Goal: Task Accomplishment & Management: Use online tool/utility

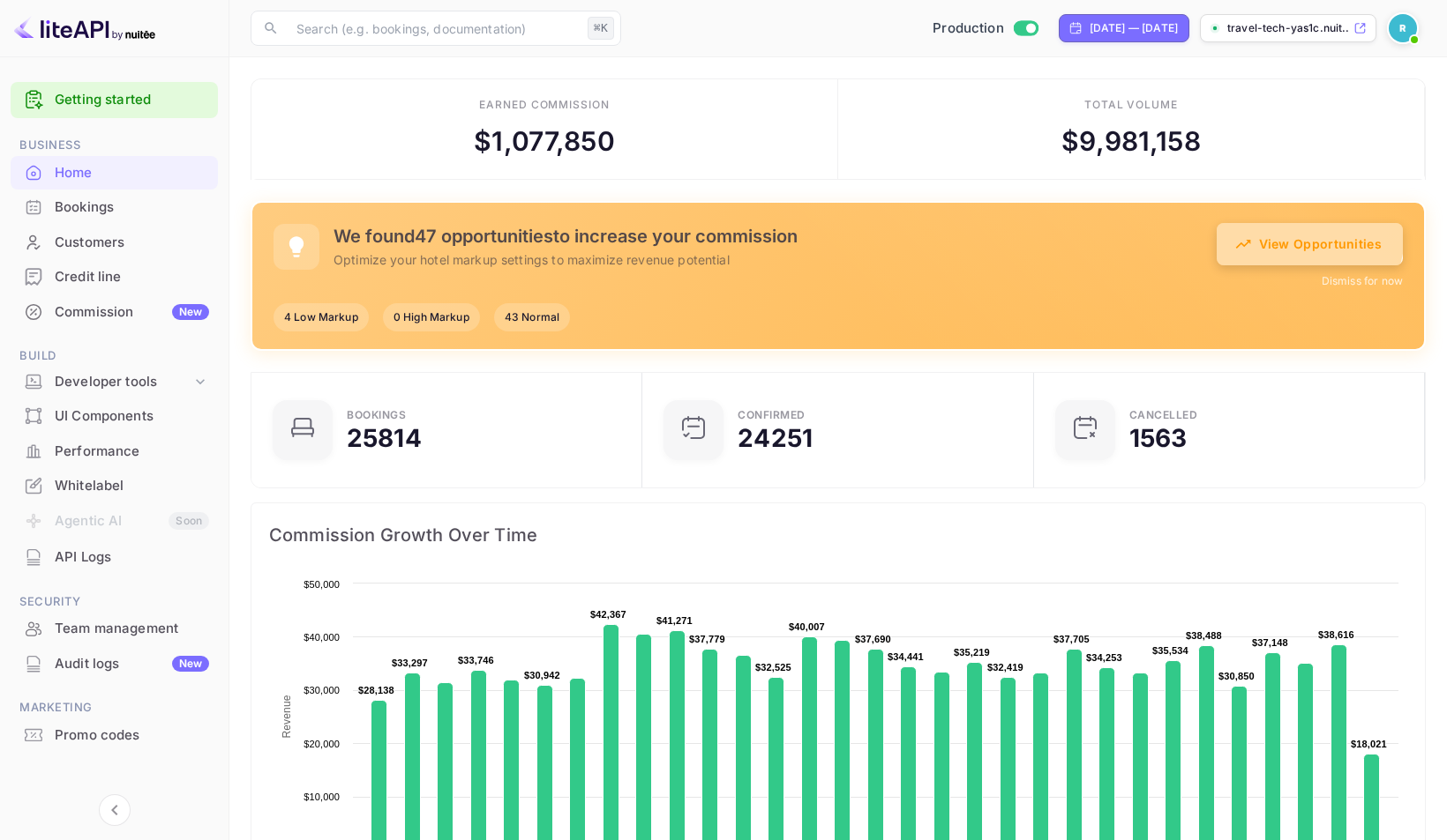
click at [1265, 226] on button "View Opportunities" at bounding box center [1309, 244] width 186 height 42
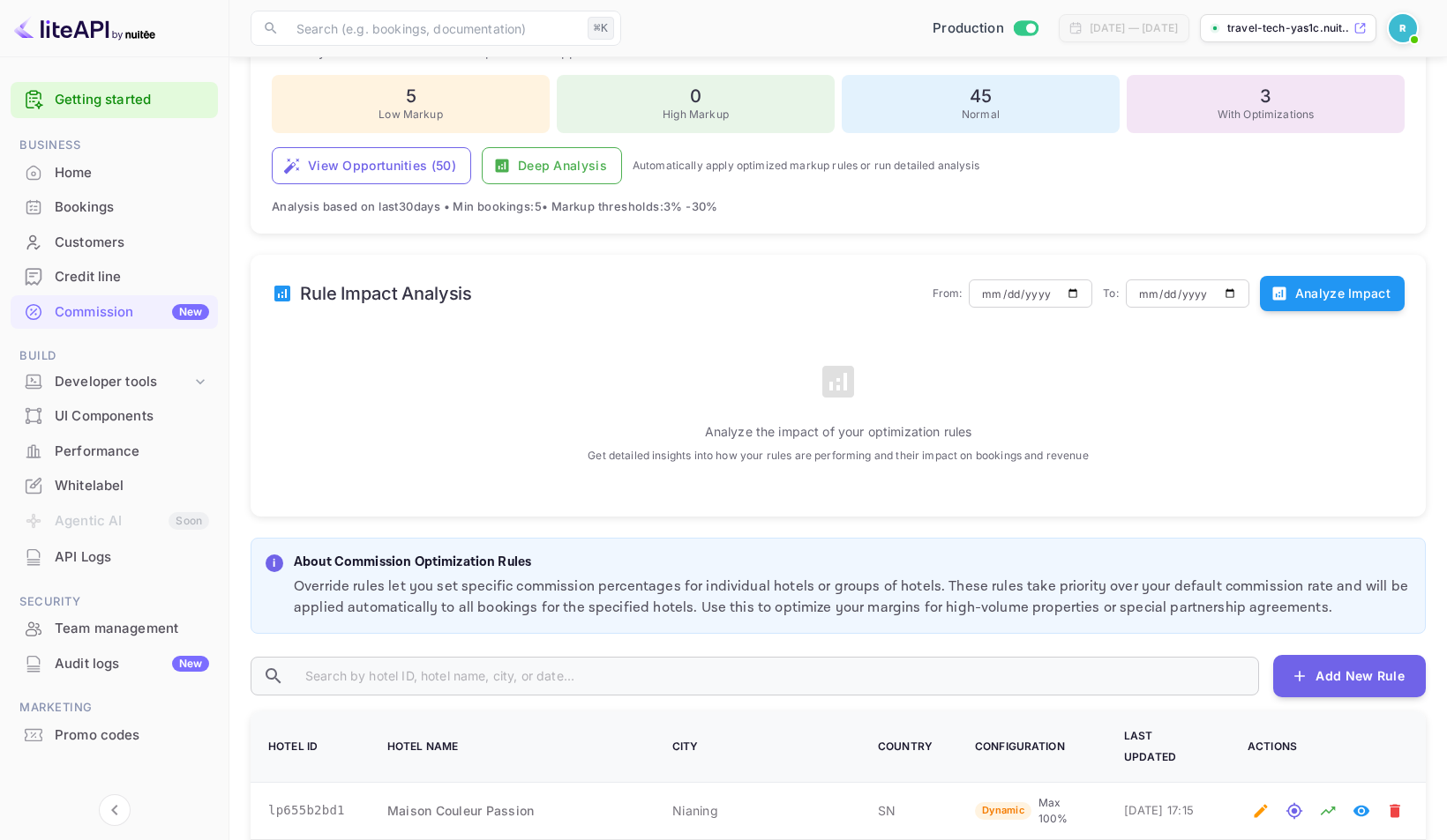
scroll to position [140, 0]
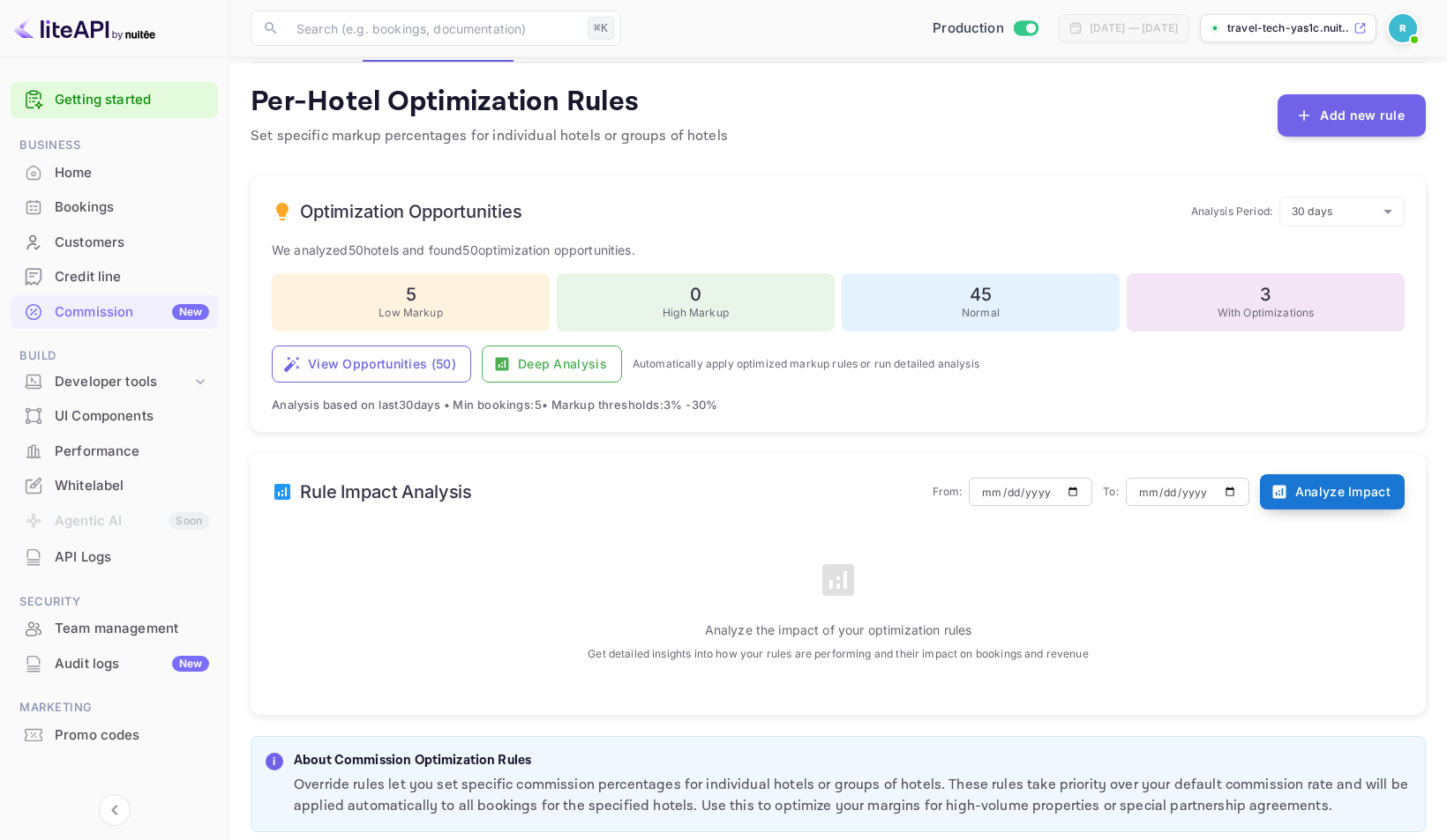
click at [1318, 488] on button "Analyze Impact" at bounding box center [1332, 492] width 145 height 35
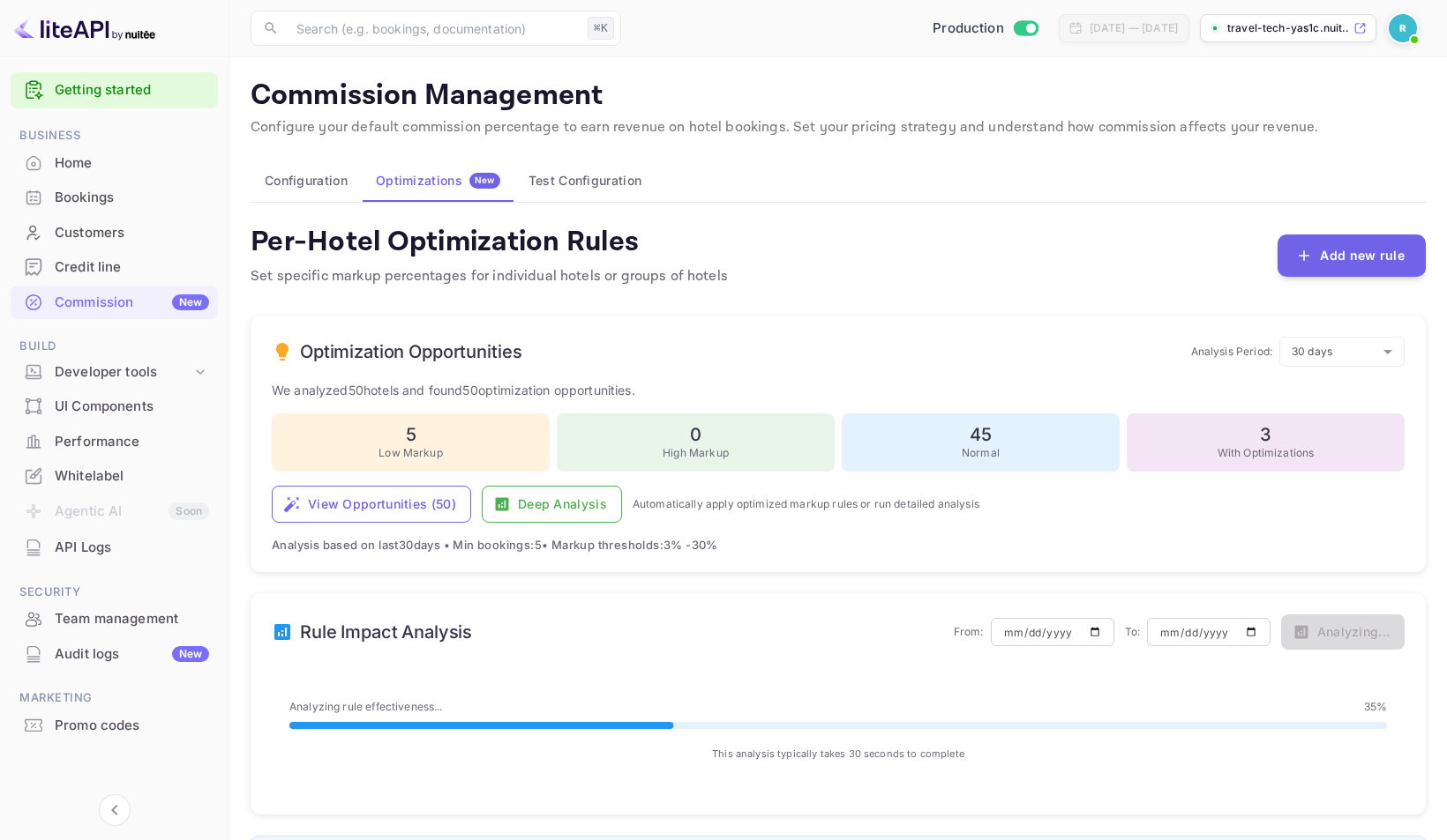
scroll to position [0, 0]
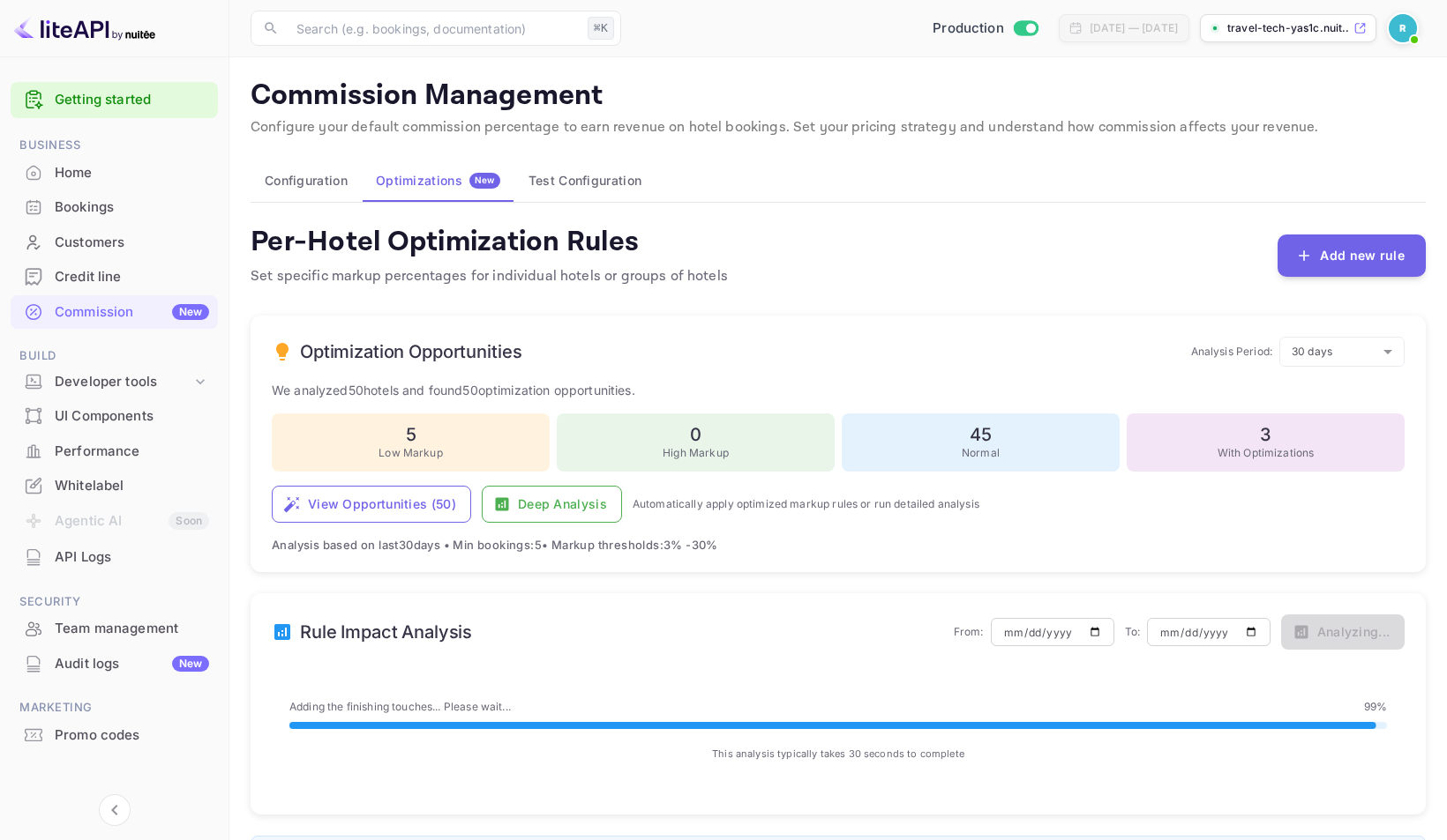
click at [770, 28] on div "Production [DATE] — [DATE] travel-tech-yas1c.nuit..." at bounding box center [1027, 29] width 798 height 32
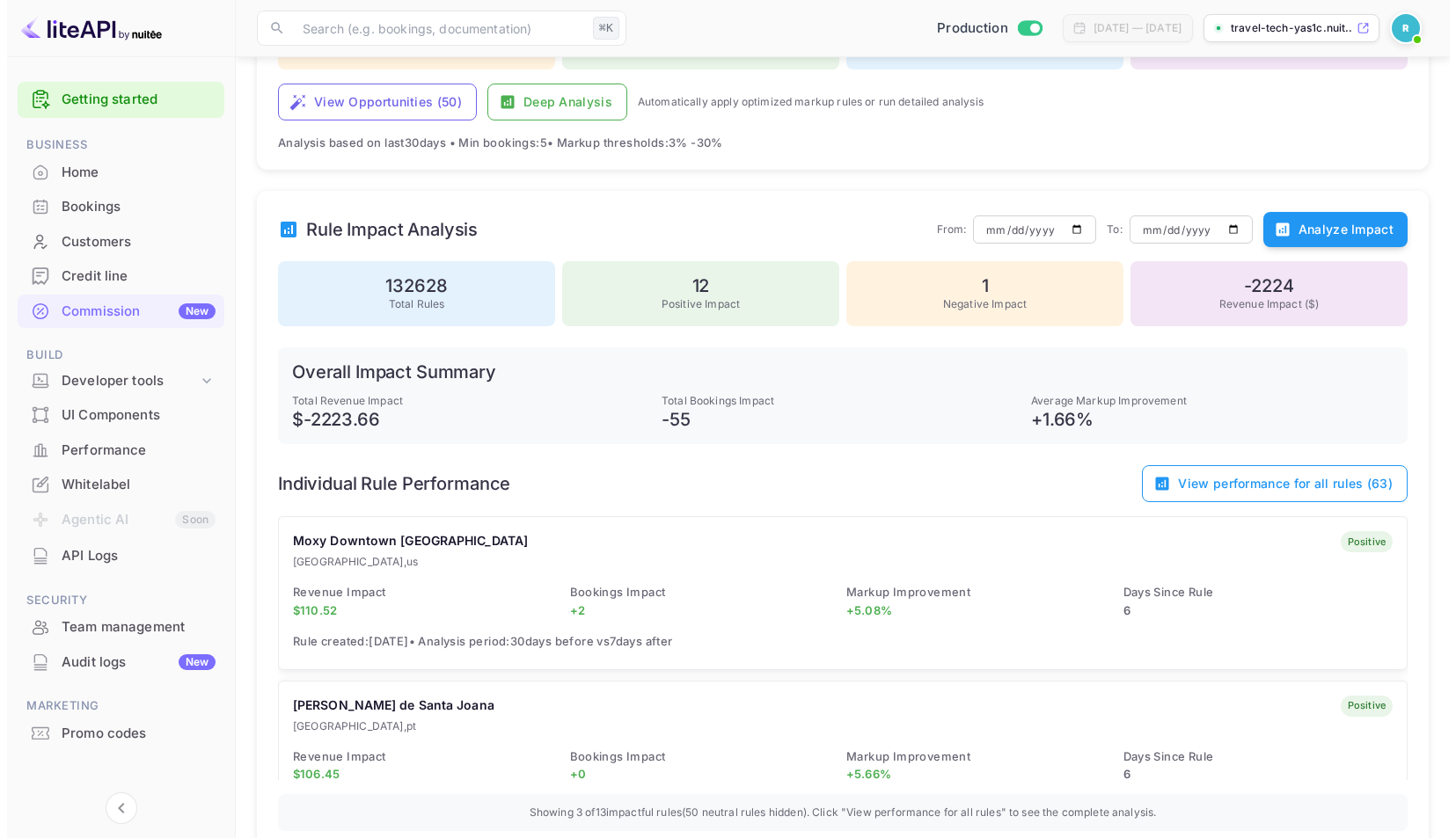
scroll to position [424, 0]
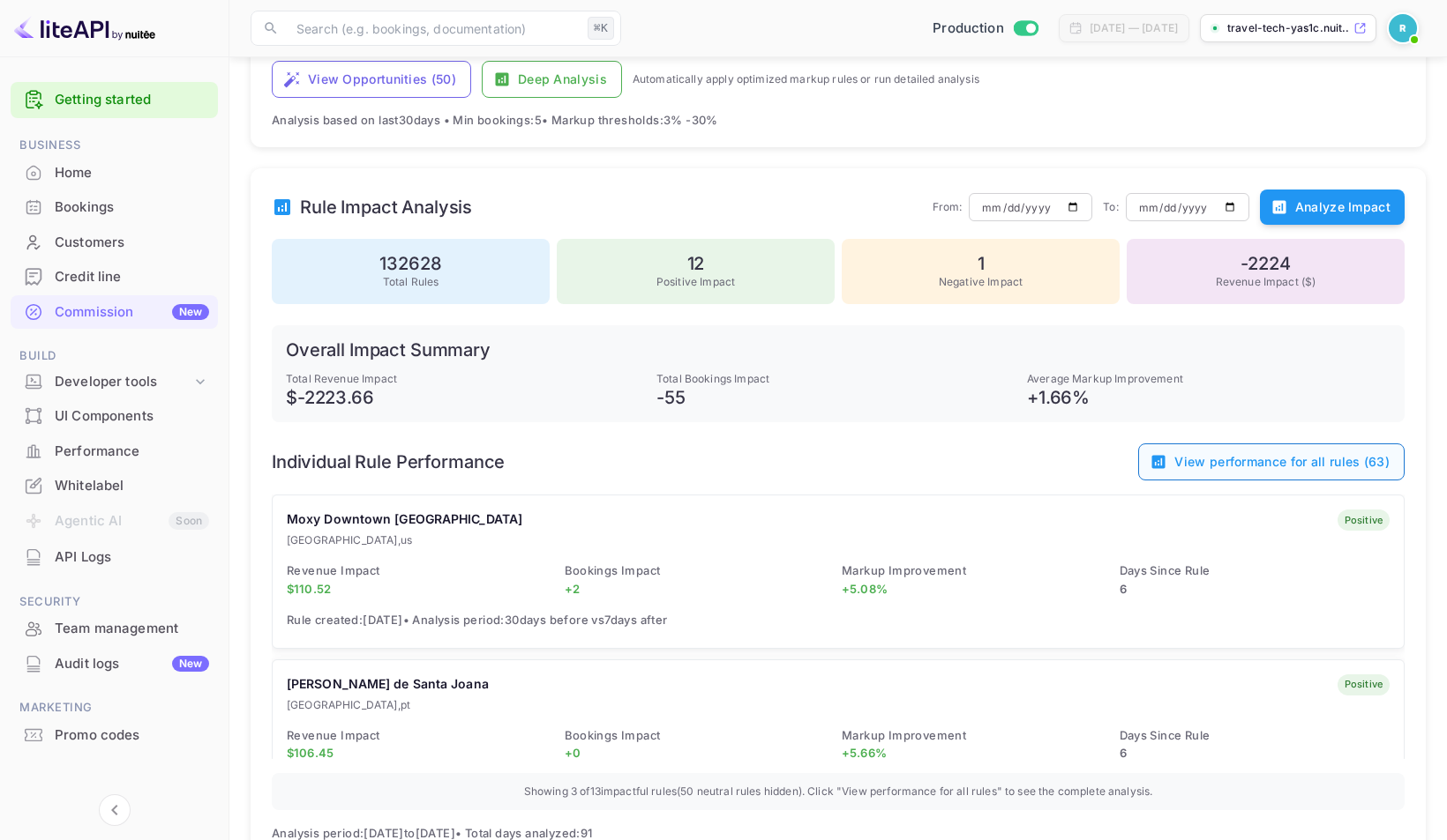
click at [1187, 458] on button "View performance for all rules ( 63 )" at bounding box center [1271, 462] width 266 height 37
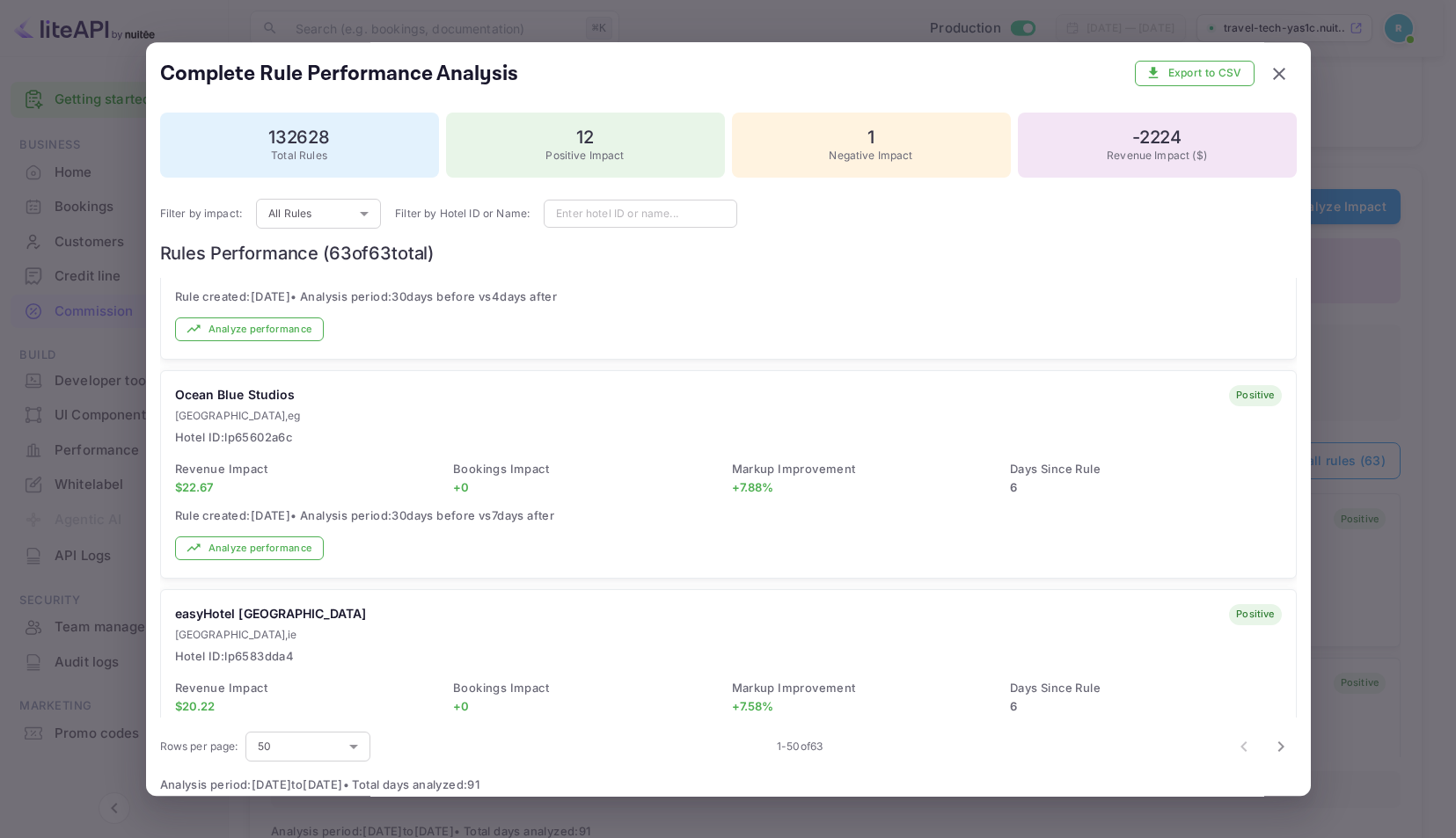
scroll to position [519, 0]
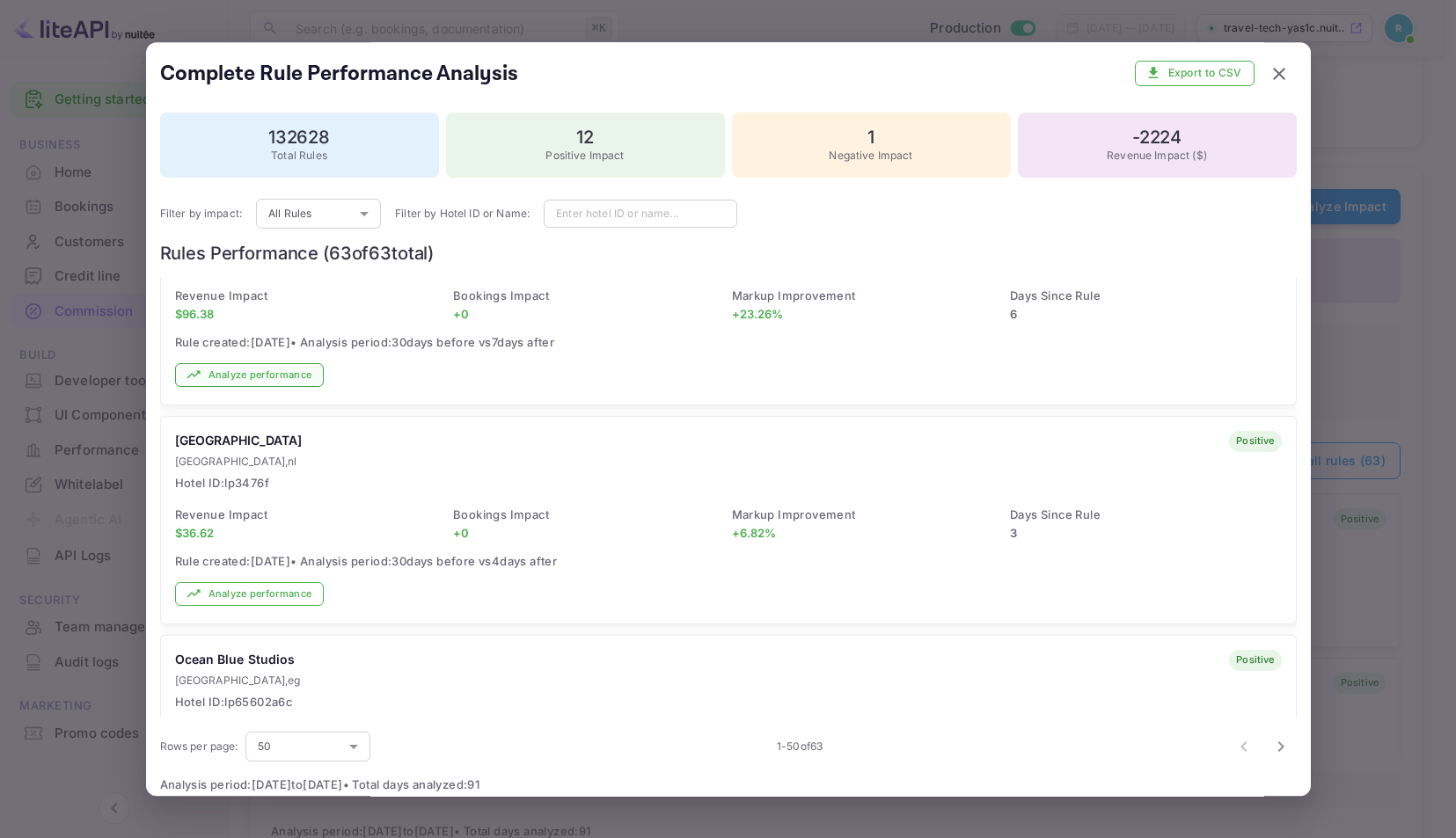
click at [266, 371] on button "Analyze performance" at bounding box center [250, 375] width 150 height 24
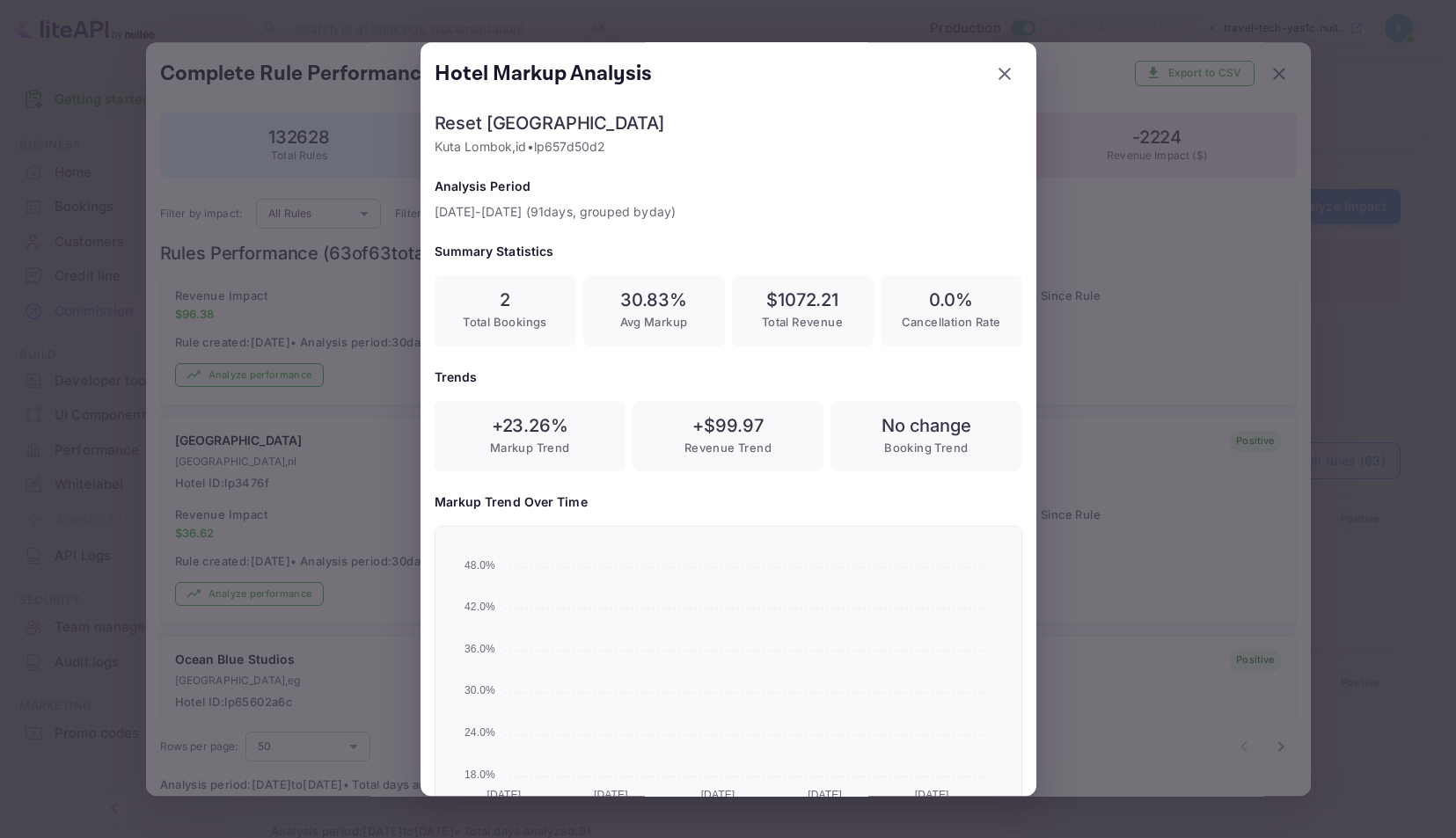
scroll to position [292, 560]
click at [322, 398] on div at bounding box center [728, 419] width 1456 height 838
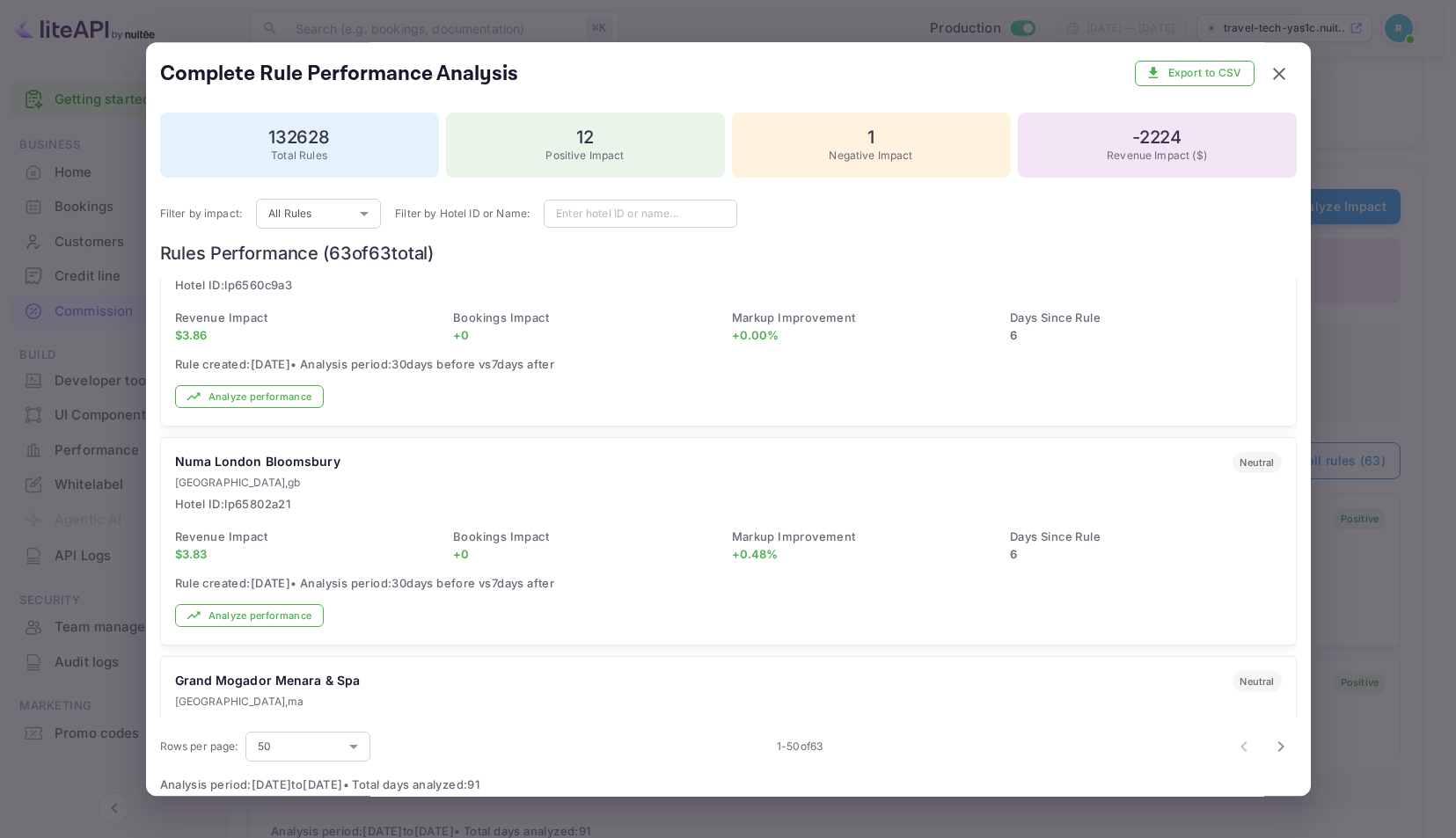
scroll to position [4780, 0]
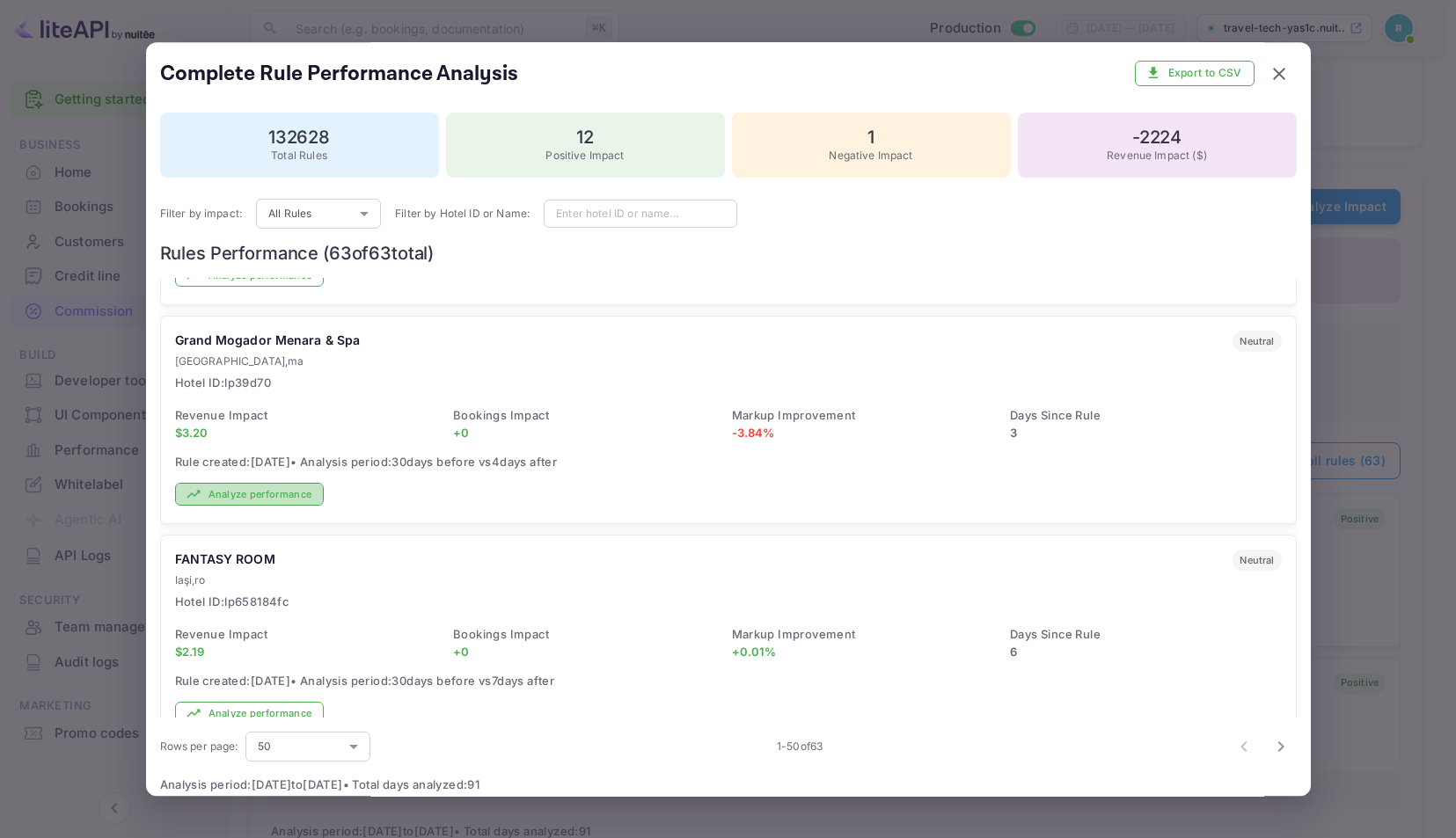
click at [239, 483] on button "Analyze performance" at bounding box center [250, 495] width 150 height 24
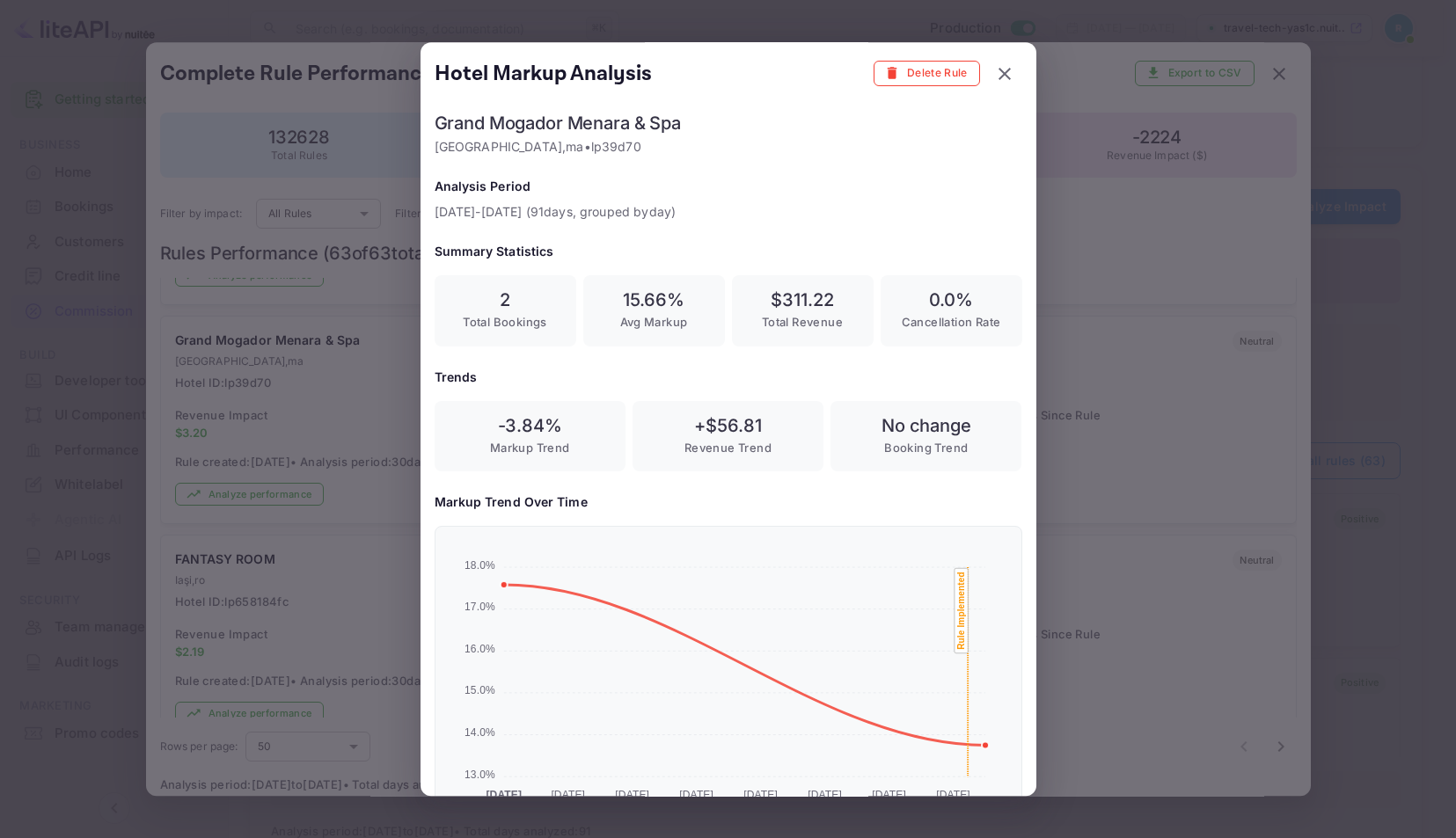
scroll to position [274, 0]
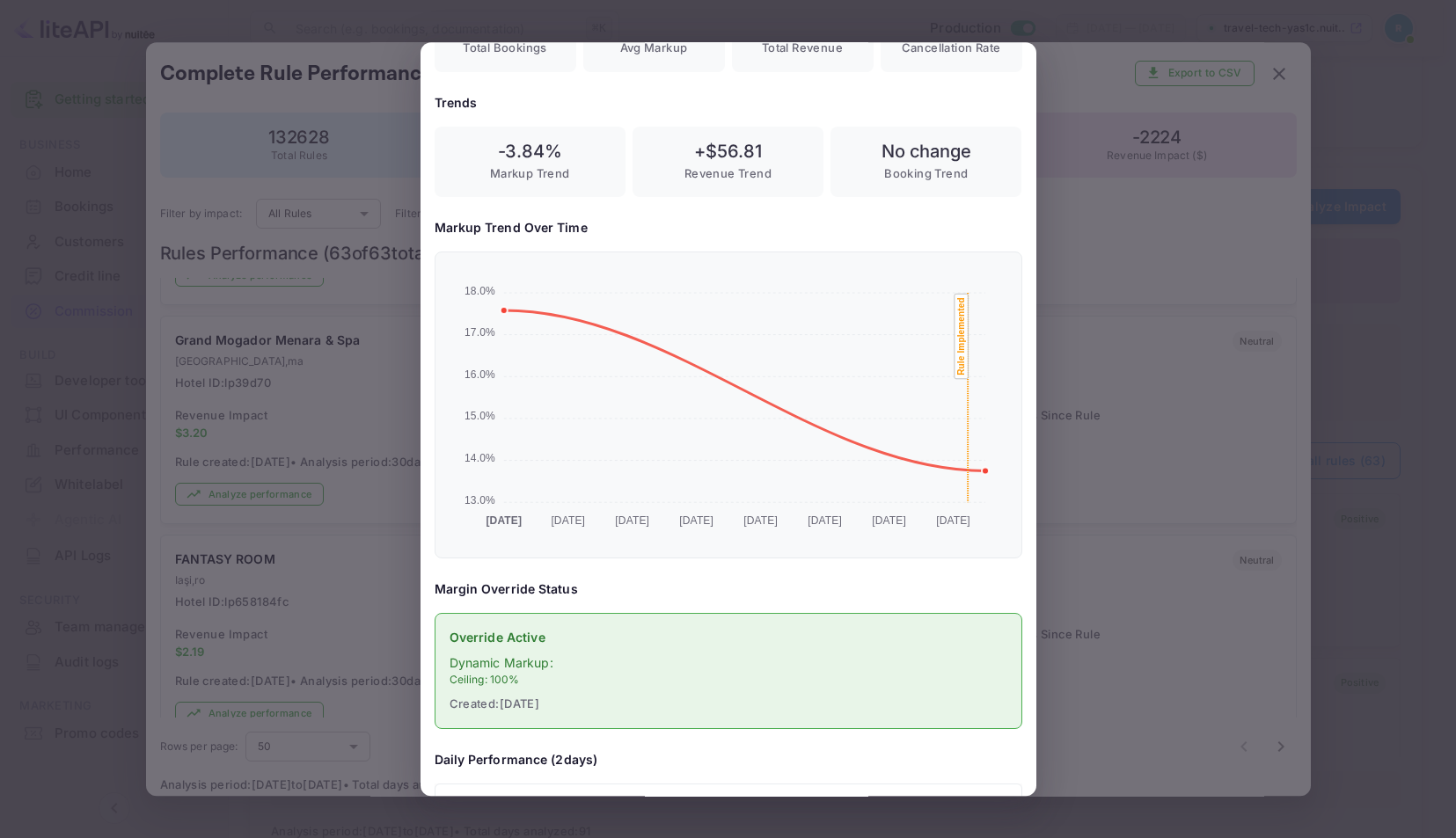
click at [364, 426] on div at bounding box center [728, 419] width 1456 height 838
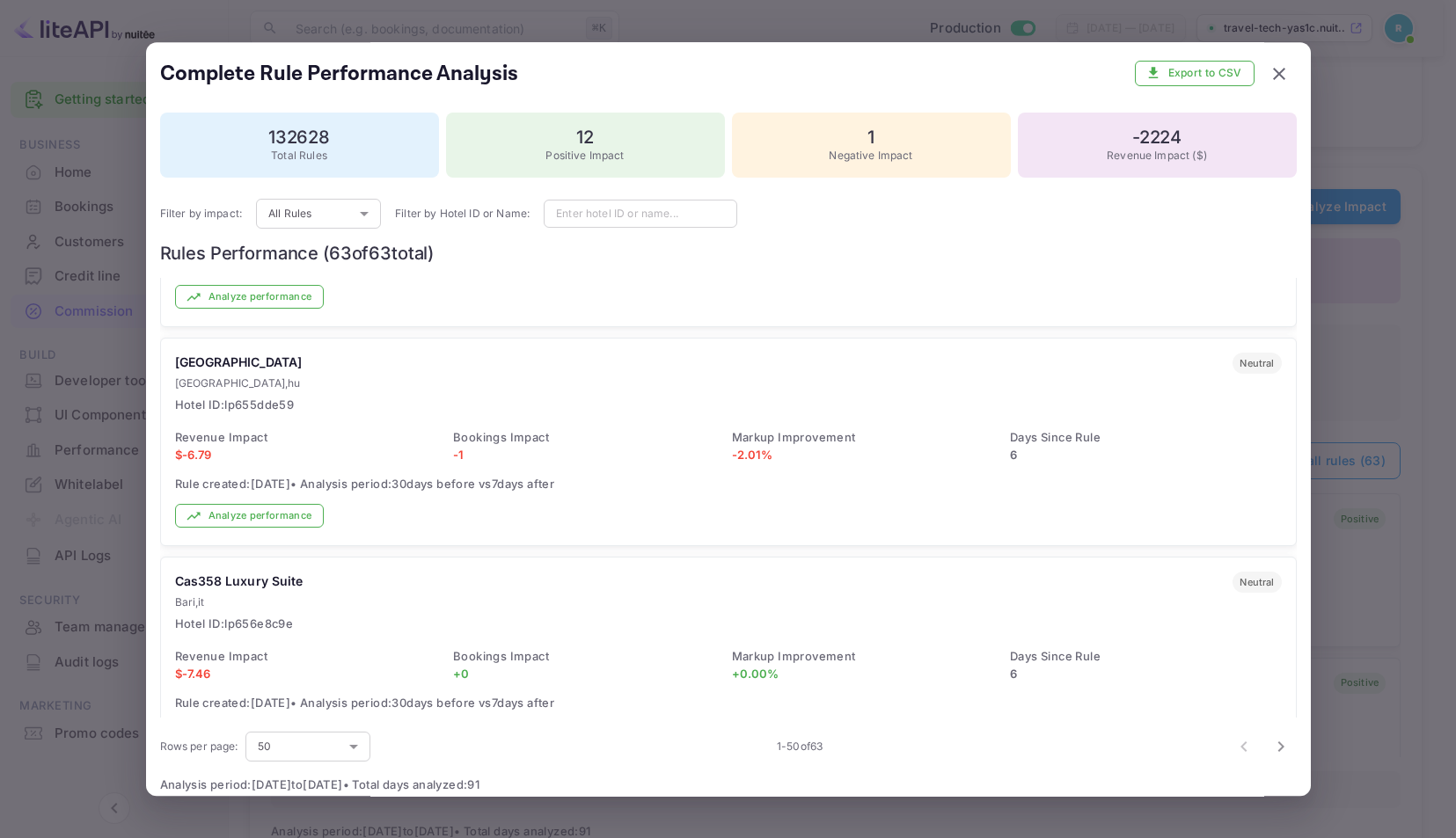
scroll to position [8900, 0]
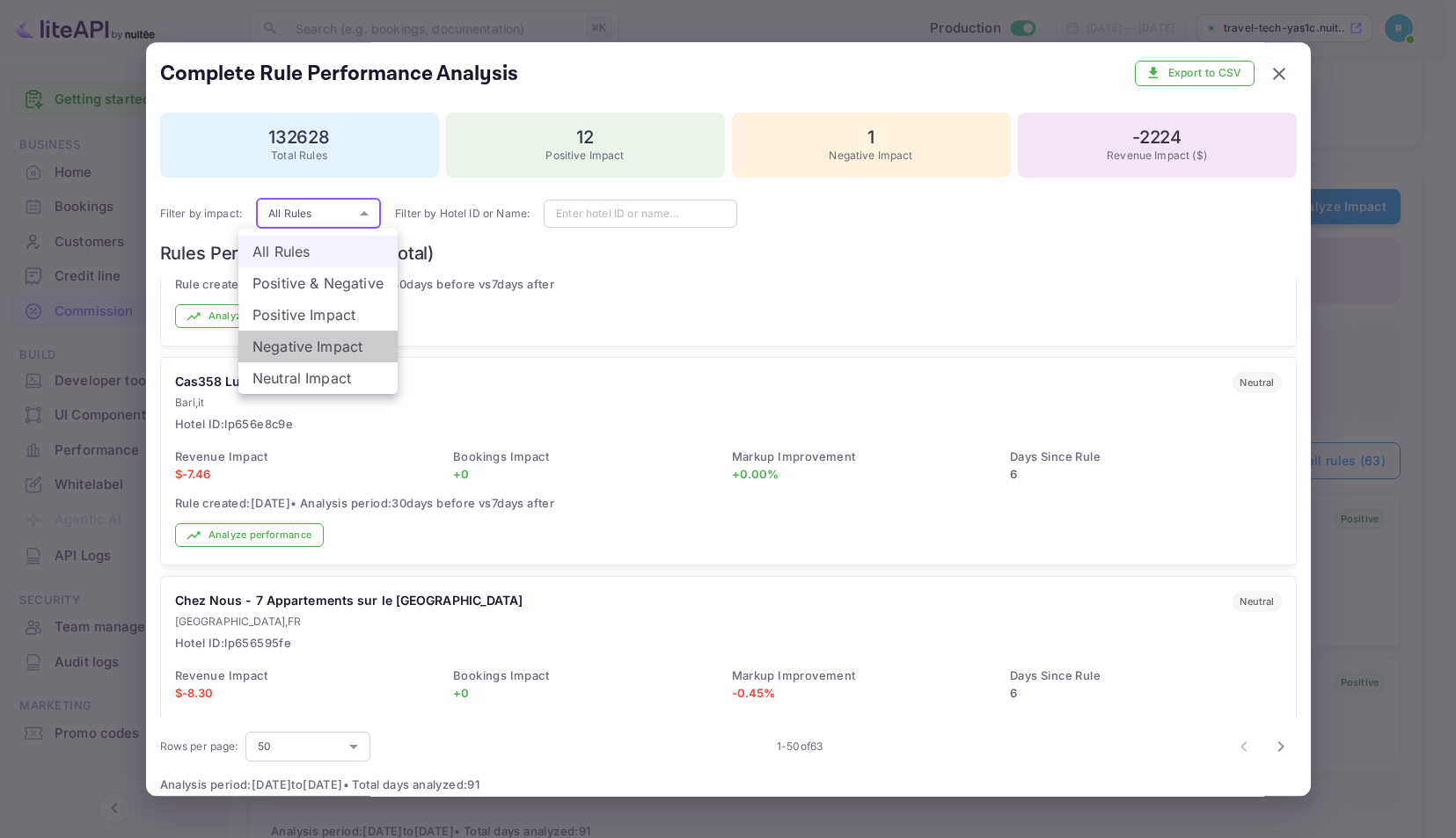
click at [285, 344] on li "Negative Impact" at bounding box center [318, 346] width 159 height 31
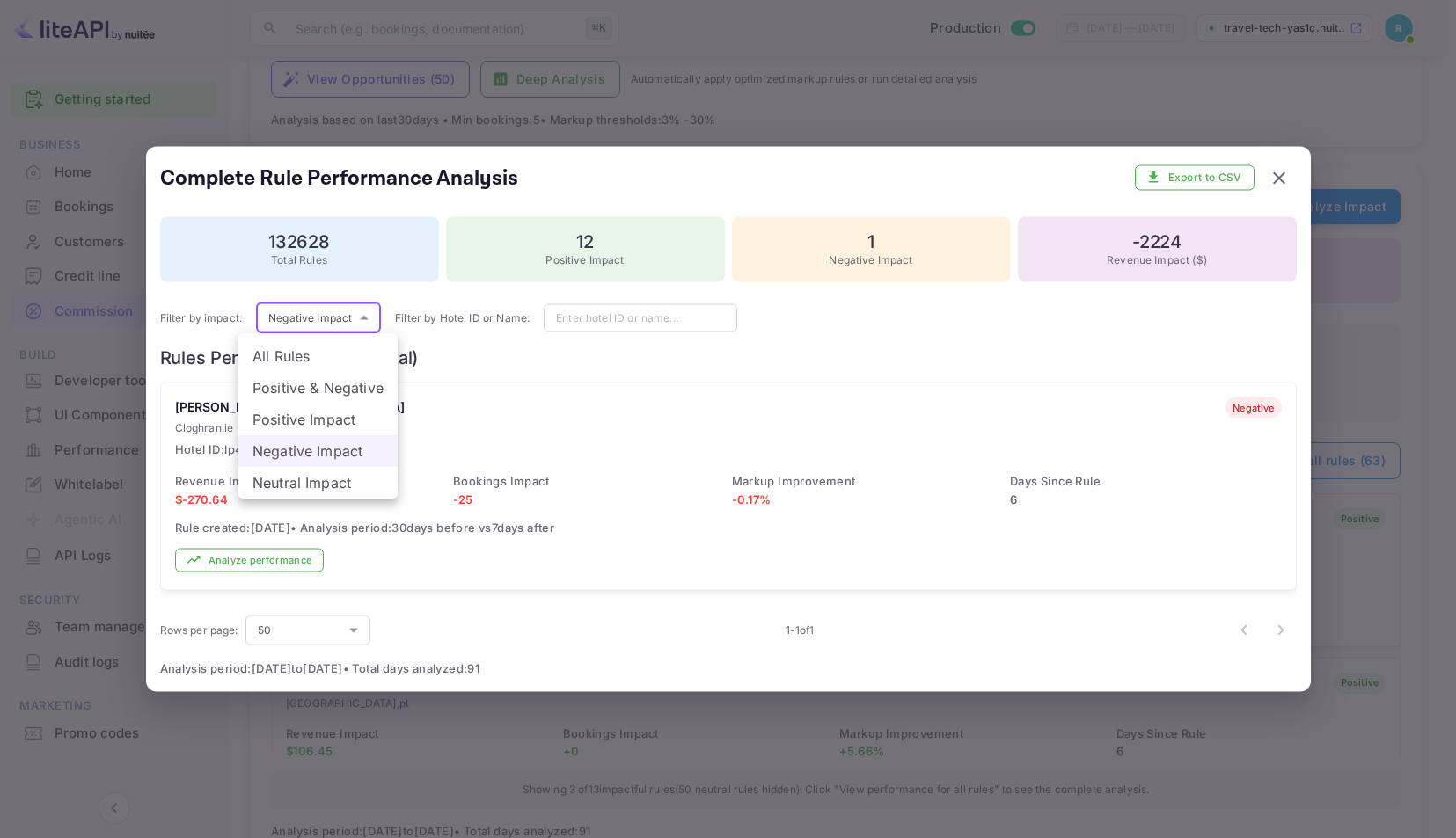
click at [305, 417] on li "Positive Impact" at bounding box center [318, 420] width 159 height 31
type input "positive"
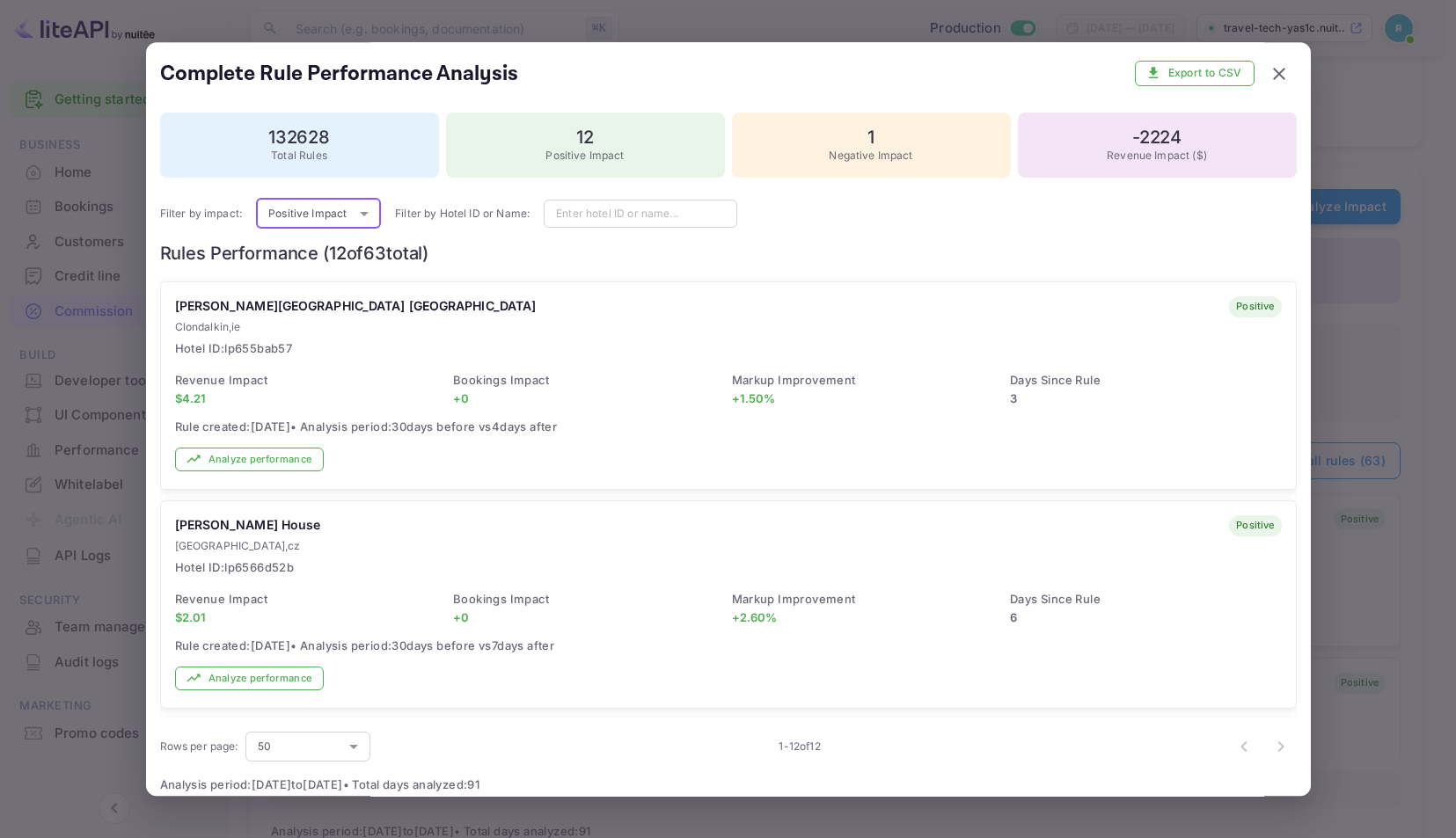
scroll to position [1370, 0]
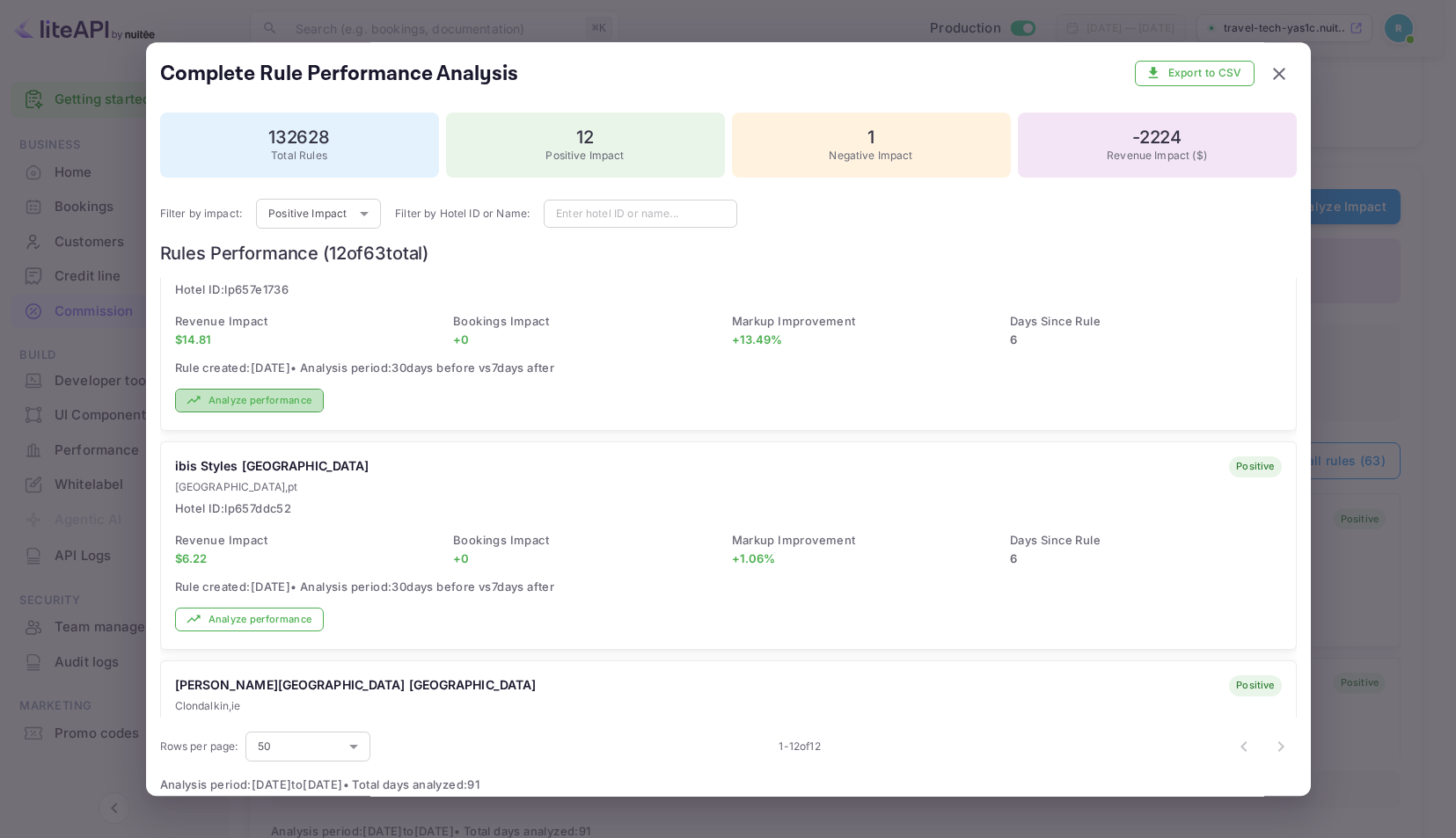
click at [296, 405] on button "Analyze performance" at bounding box center [250, 400] width 150 height 24
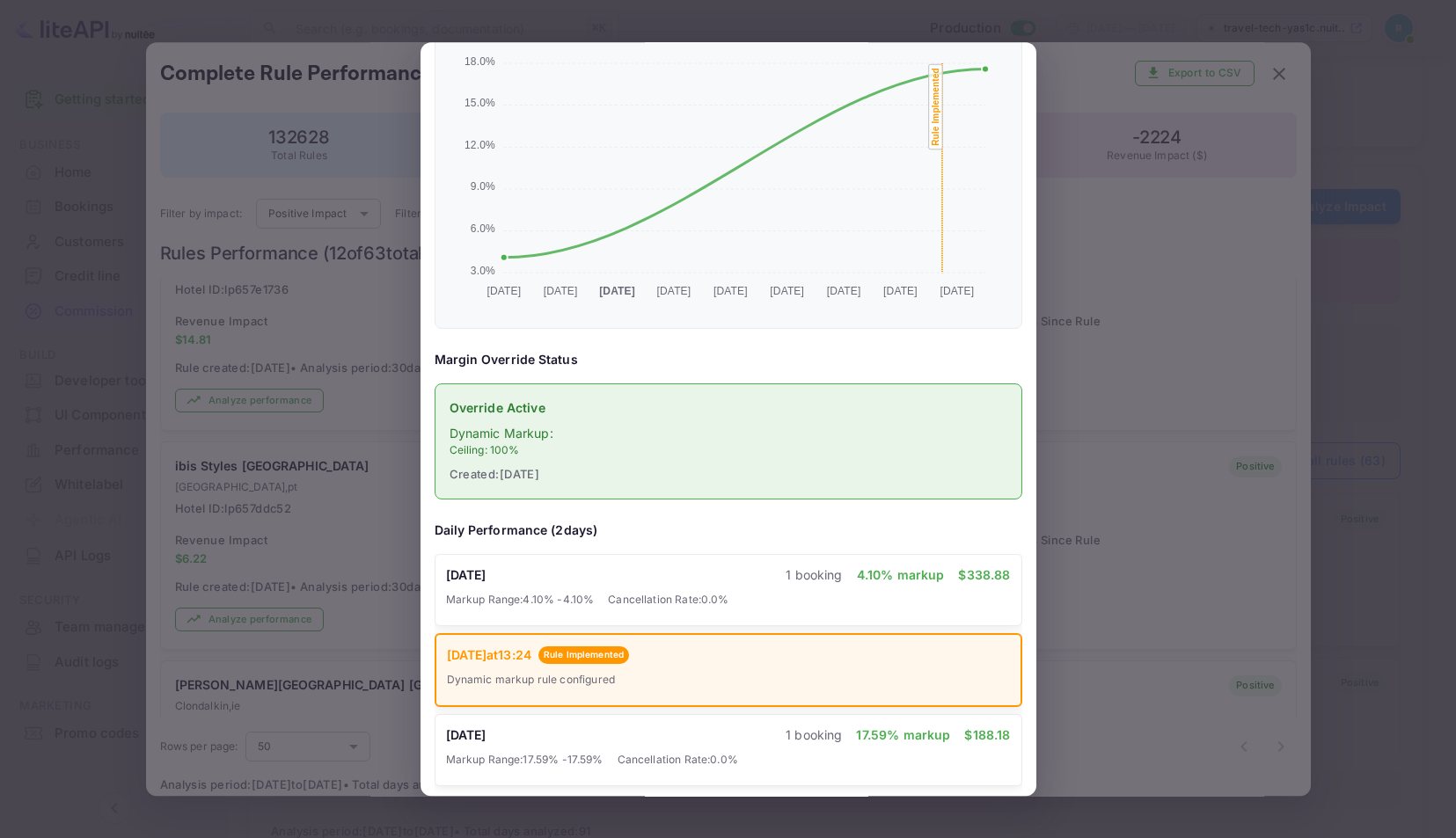
scroll to position [515, 0]
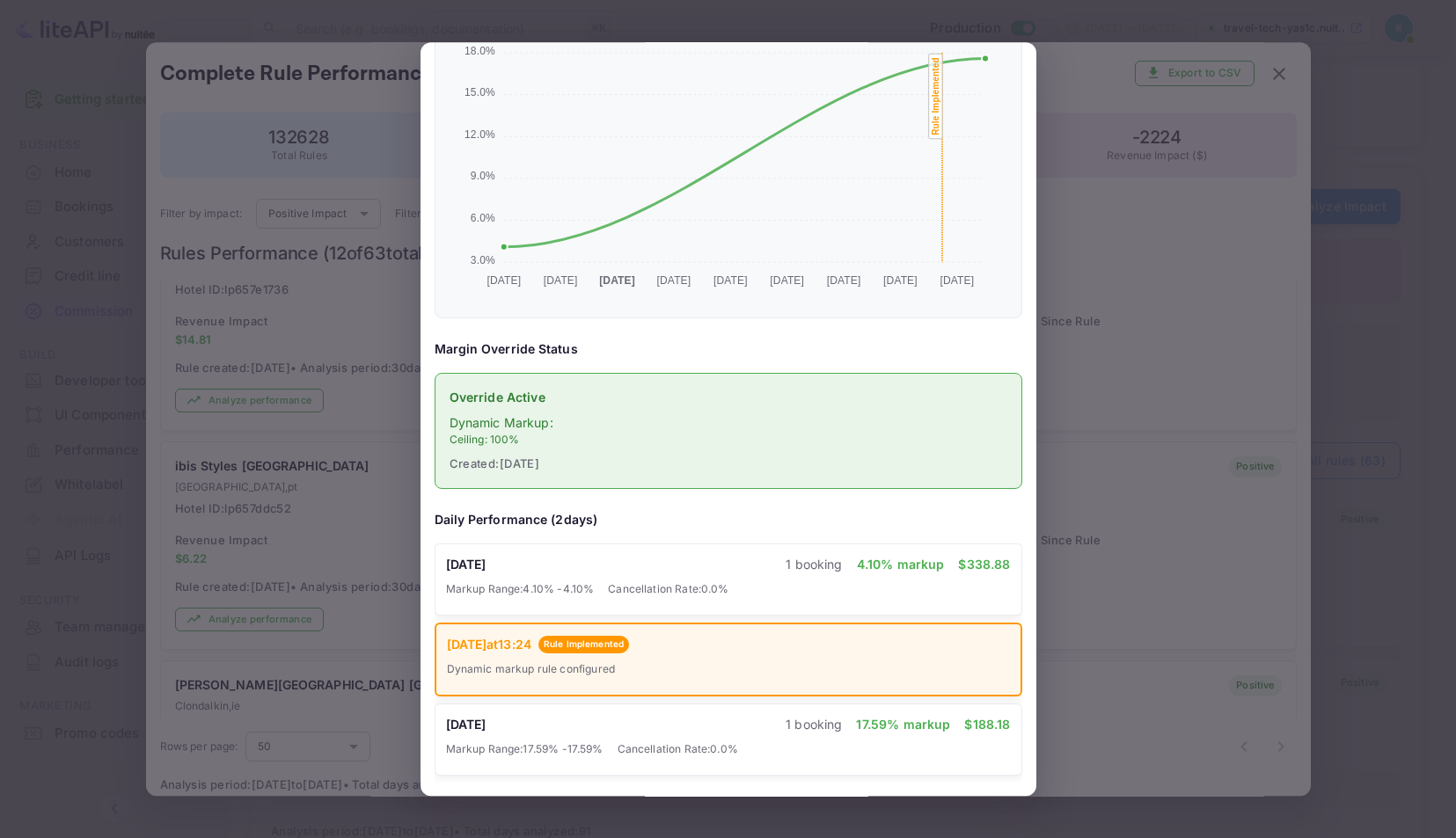
click at [376, 479] on div at bounding box center [728, 419] width 1456 height 838
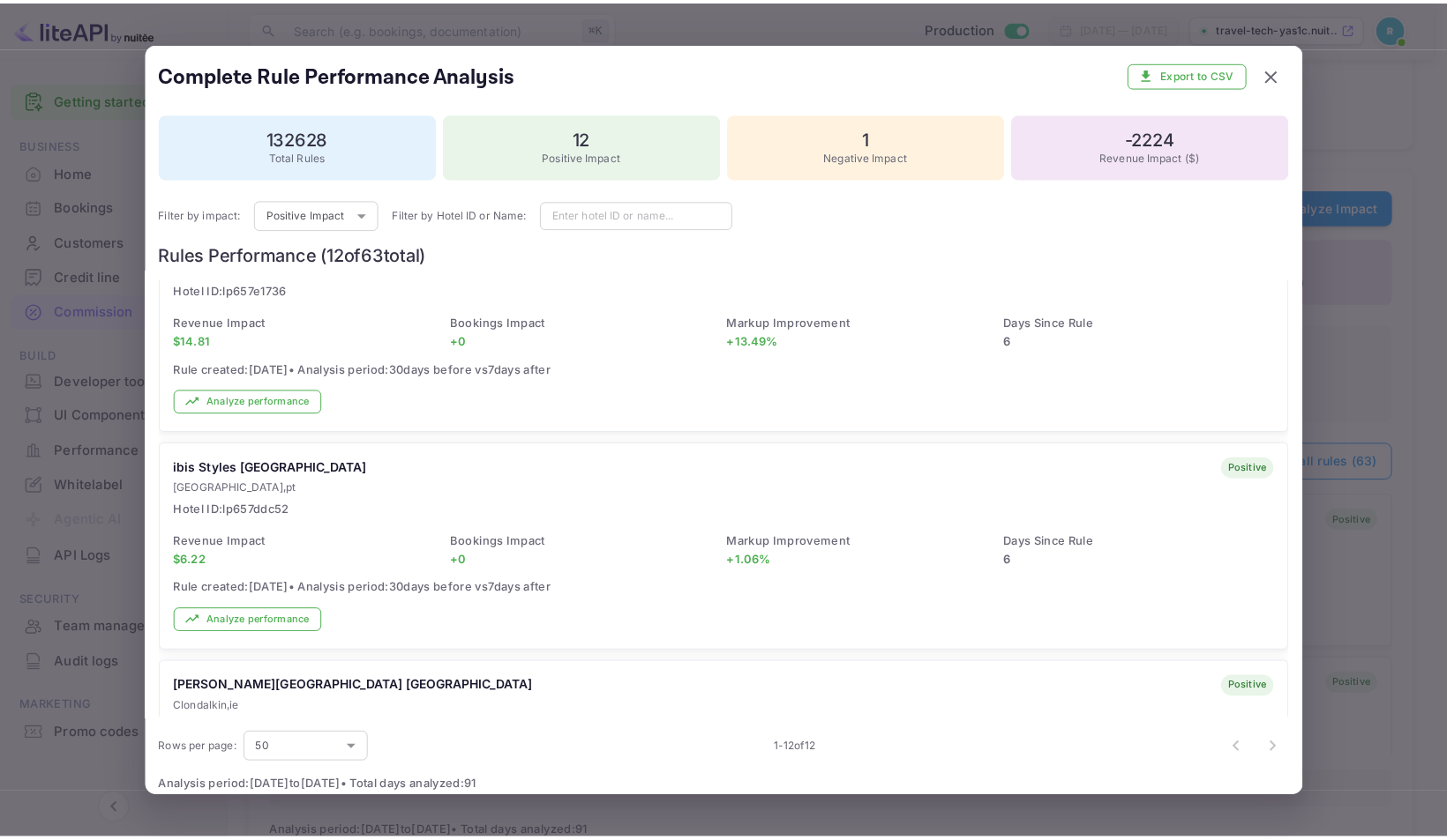
scroll to position [0, 0]
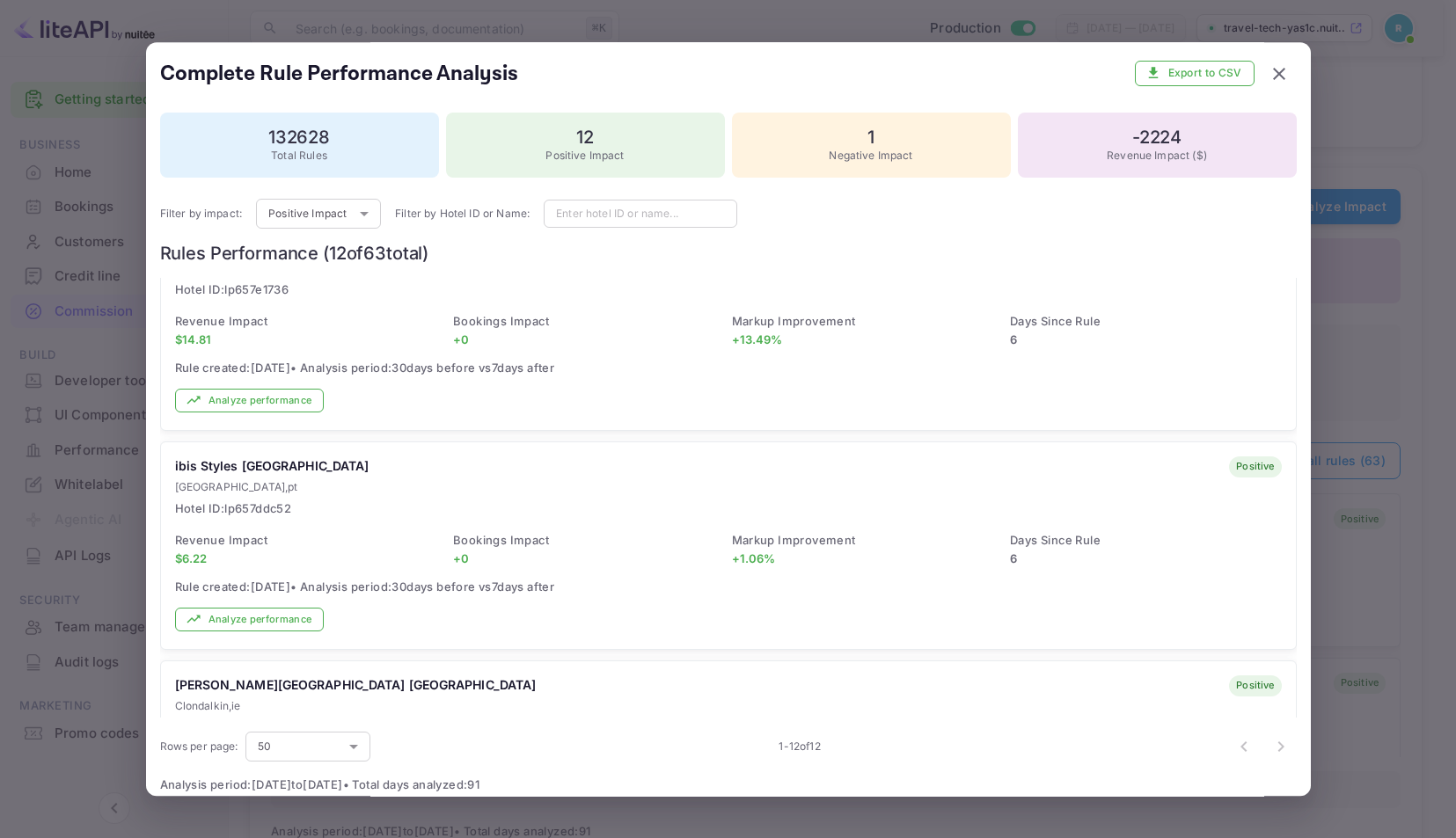
click at [89, 566] on div at bounding box center [728, 419] width 1456 height 838
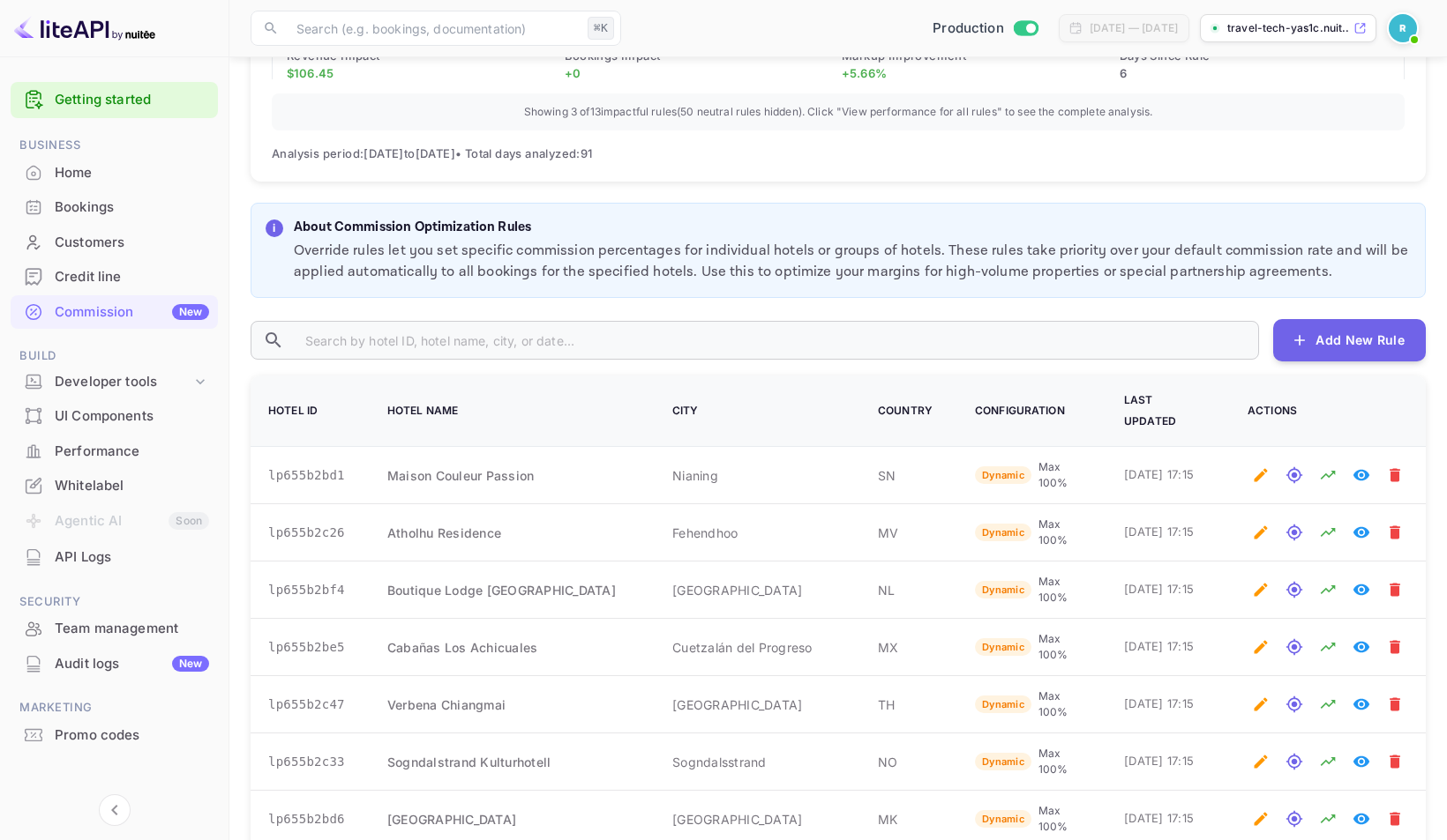
scroll to position [1155, 0]
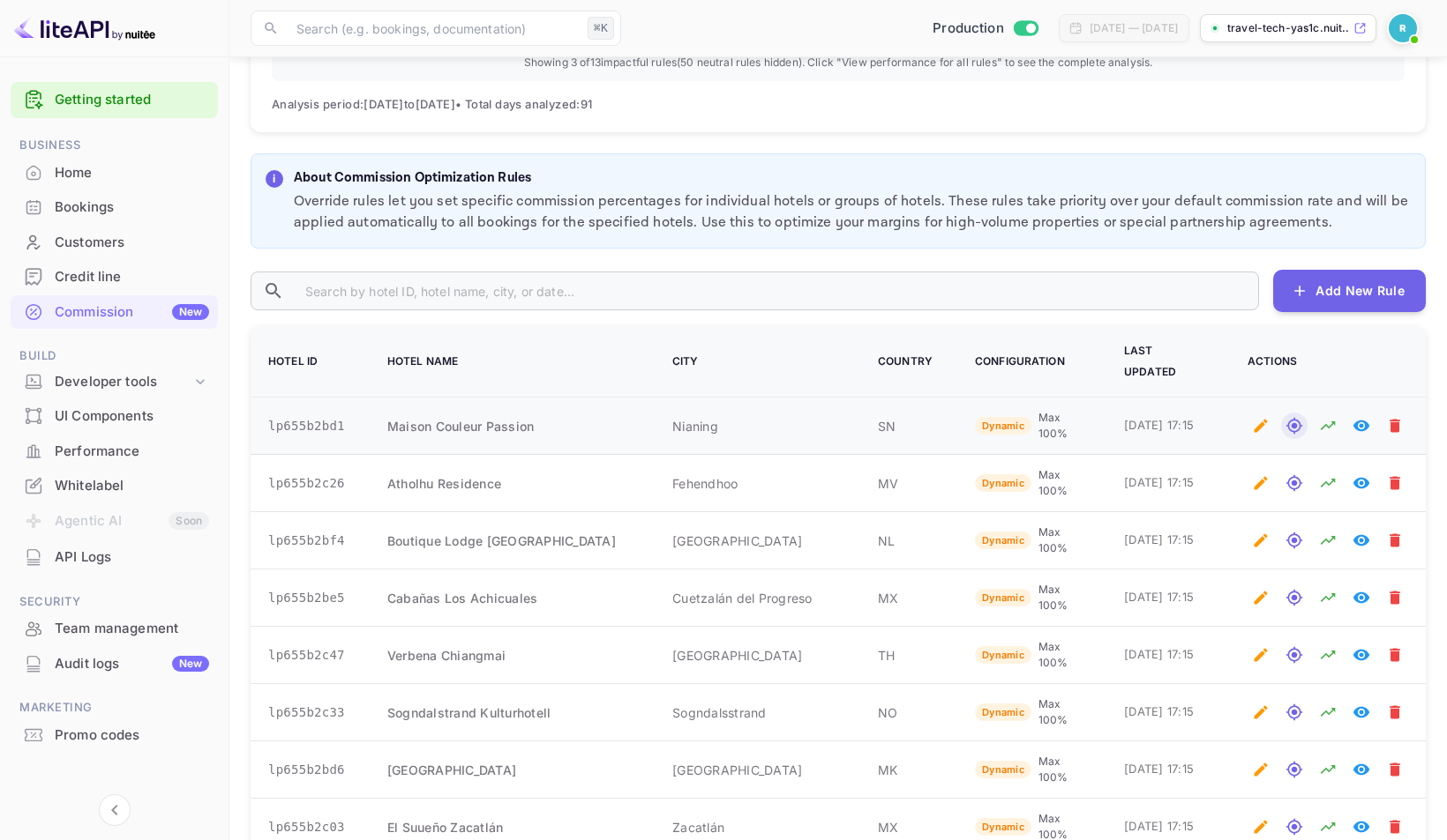
click at [1295, 417] on icon "Test rates for this hotel" at bounding box center [1294, 426] width 18 height 18
